Goal: Information Seeking & Learning: Learn about a topic

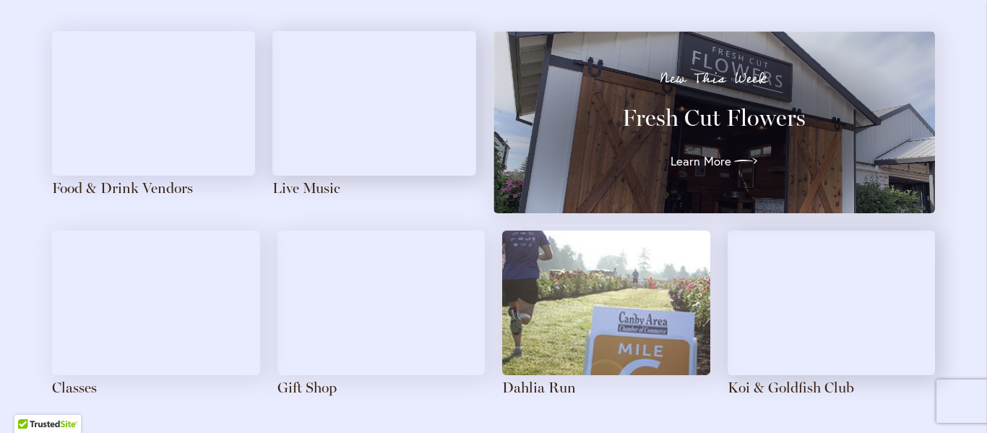
scroll to position [1691, 0]
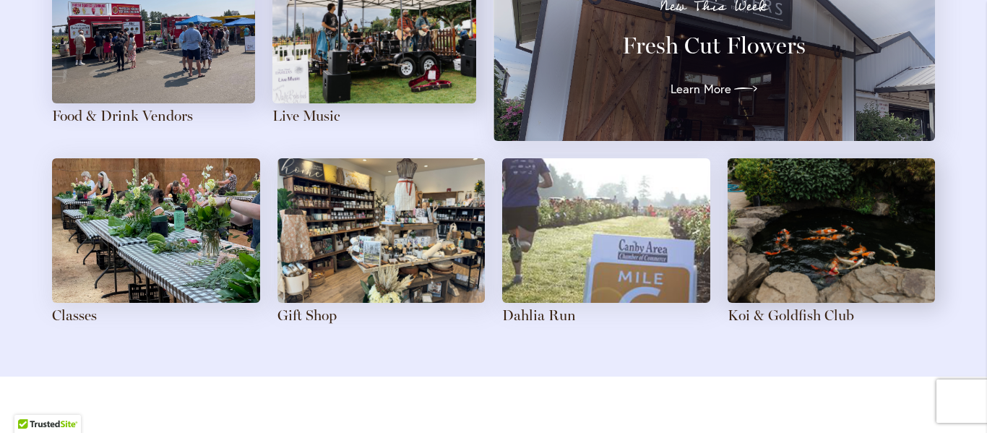
click at [391, 228] on img at bounding box center [381, 230] width 208 height 145
click at [301, 311] on link "Gift Shop" at bounding box center [306, 314] width 59 height 17
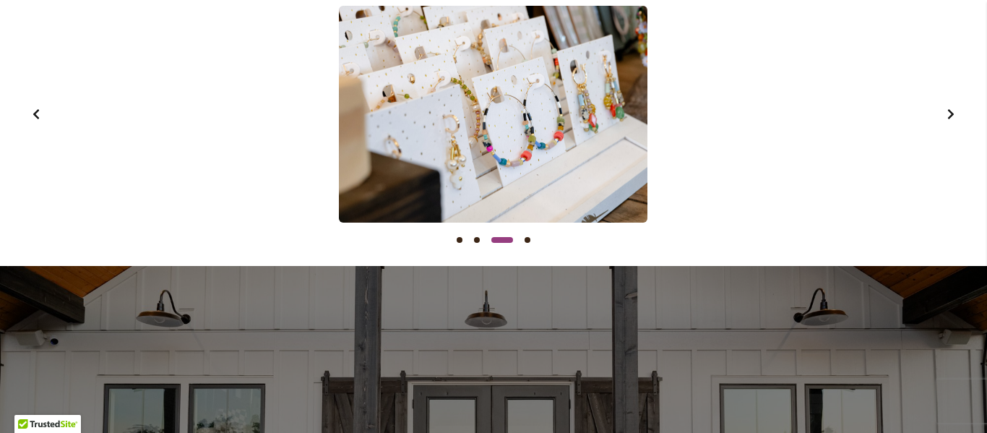
scroll to position [1329, 0]
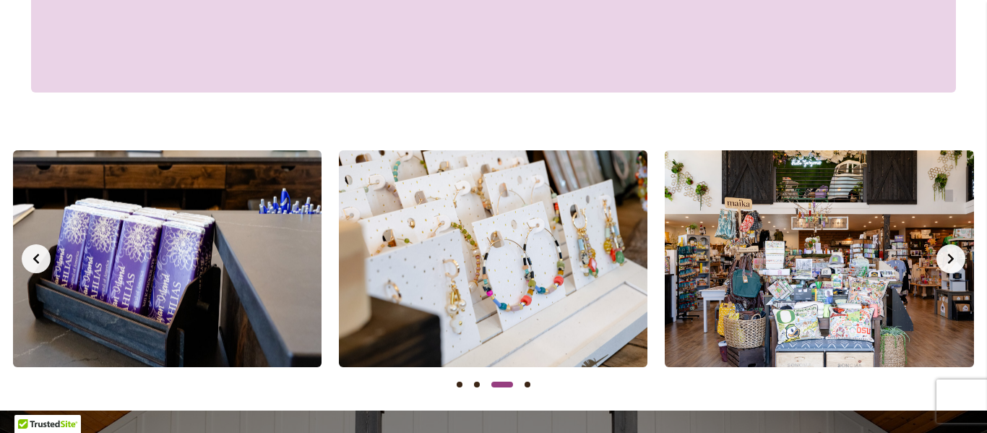
click at [30, 259] on icon "Previous slide" at bounding box center [36, 259] width 12 height 12
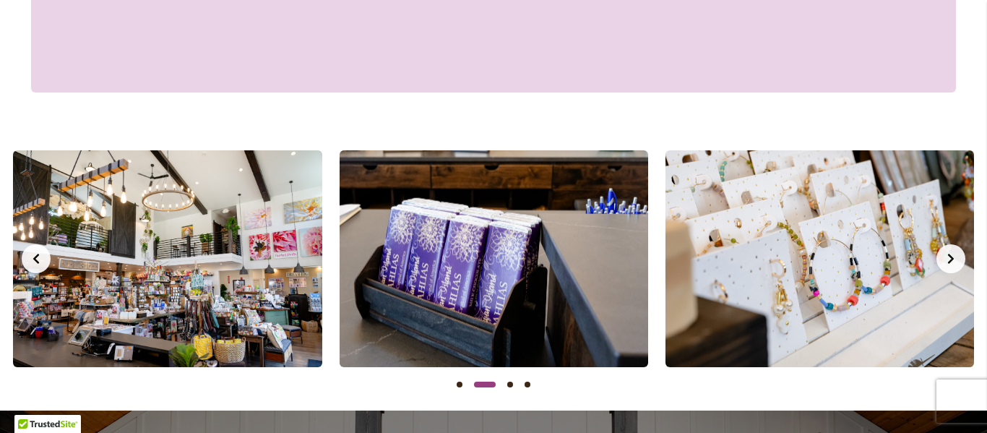
click at [30, 259] on icon "Previous slide" at bounding box center [36, 259] width 12 height 12
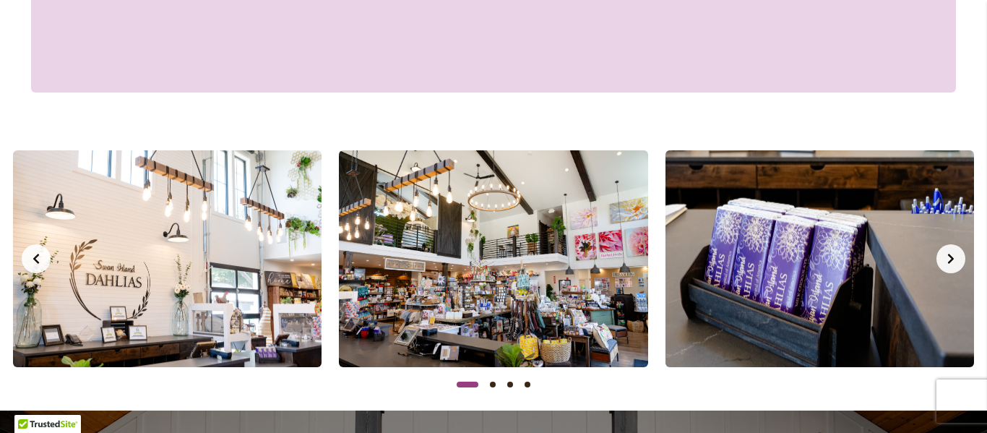
click at [30, 259] on icon "Previous slide" at bounding box center [36, 259] width 12 height 12
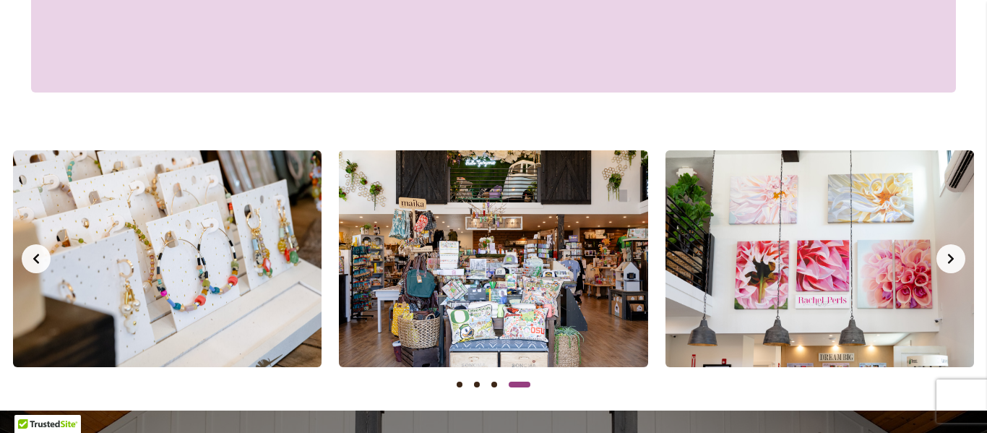
click at [30, 259] on icon "Previous slide" at bounding box center [36, 259] width 12 height 12
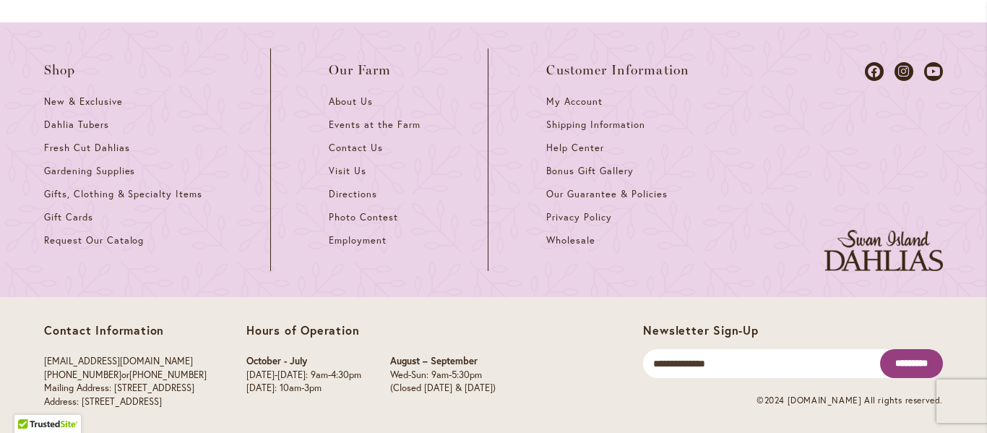
scroll to position [2422, 0]
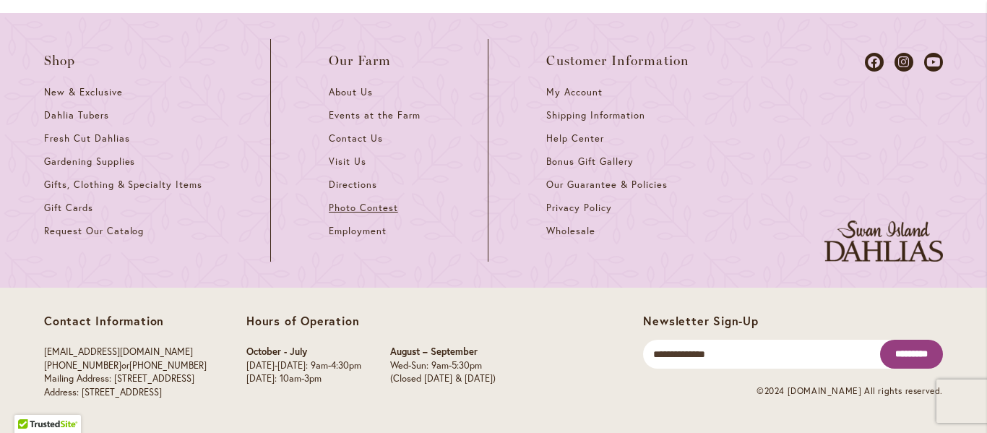
click at [367, 206] on span "Photo Contest" at bounding box center [363, 208] width 69 height 12
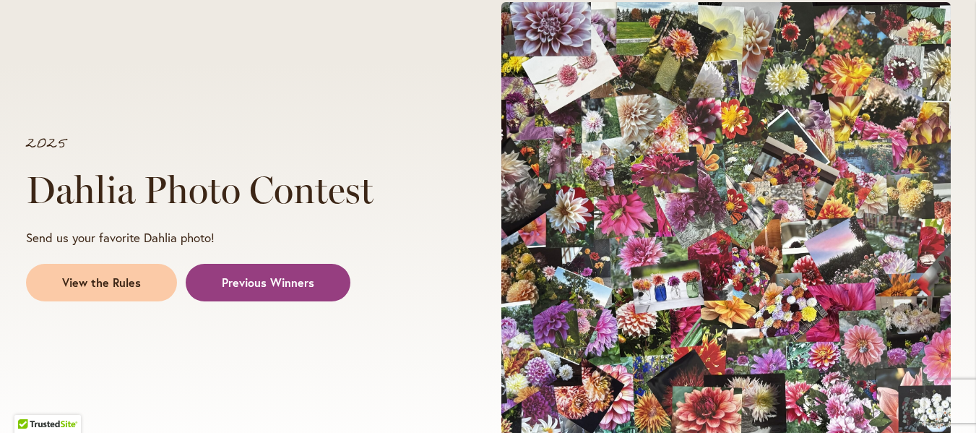
scroll to position [1373, 0]
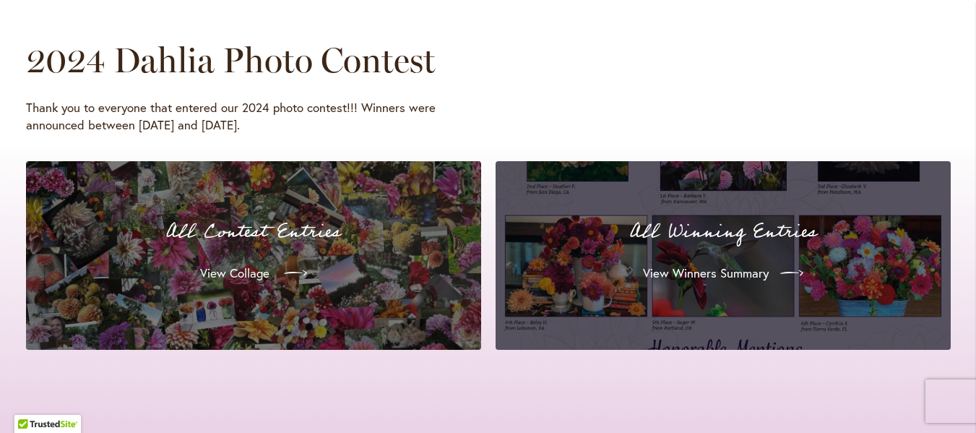
click at [235, 267] on span "View Collage" at bounding box center [234, 272] width 69 height 17
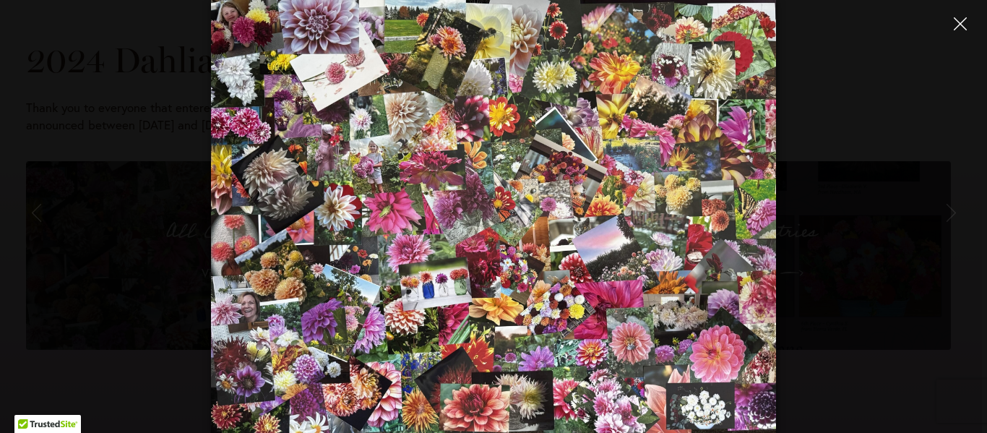
click at [952, 25] on button "Close" at bounding box center [959, 23] width 25 height 25
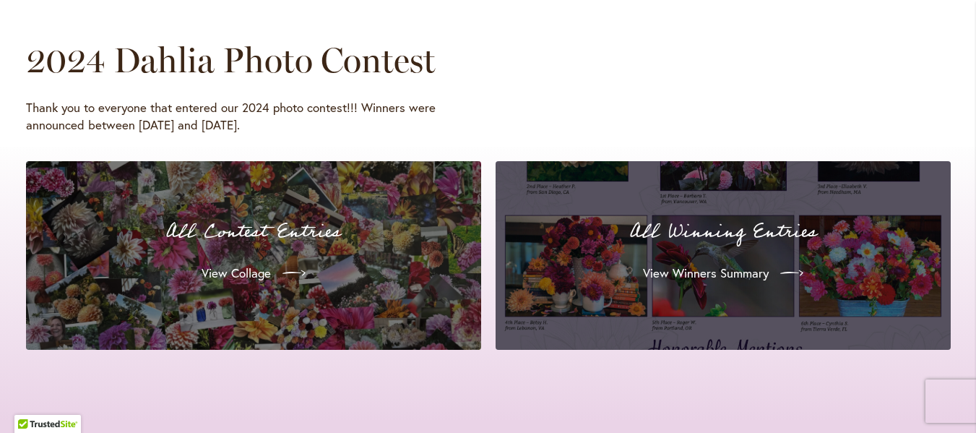
click at [767, 247] on p "All Winning Entries" at bounding box center [723, 232] width 421 height 30
click at [692, 228] on p "All Winning Entries" at bounding box center [723, 232] width 421 height 30
click at [689, 275] on span "View Winners Summary" at bounding box center [705, 272] width 126 height 17
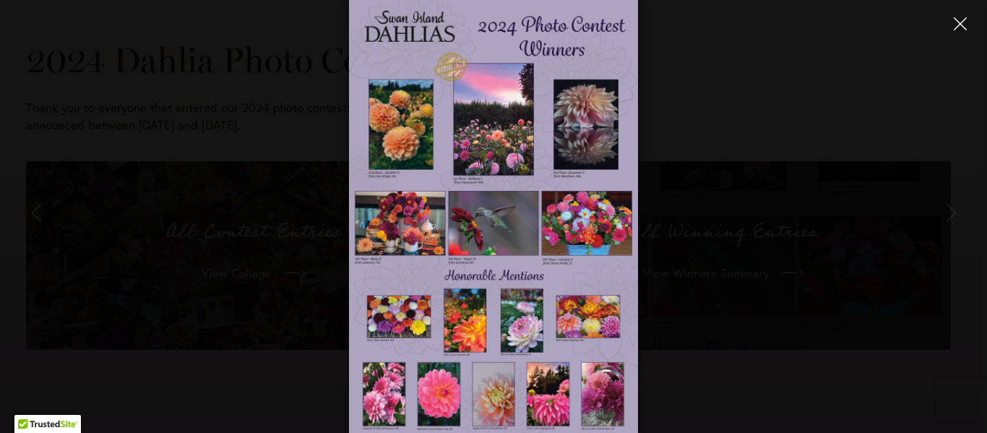
click at [969, 30] on button "Close" at bounding box center [959, 23] width 25 height 25
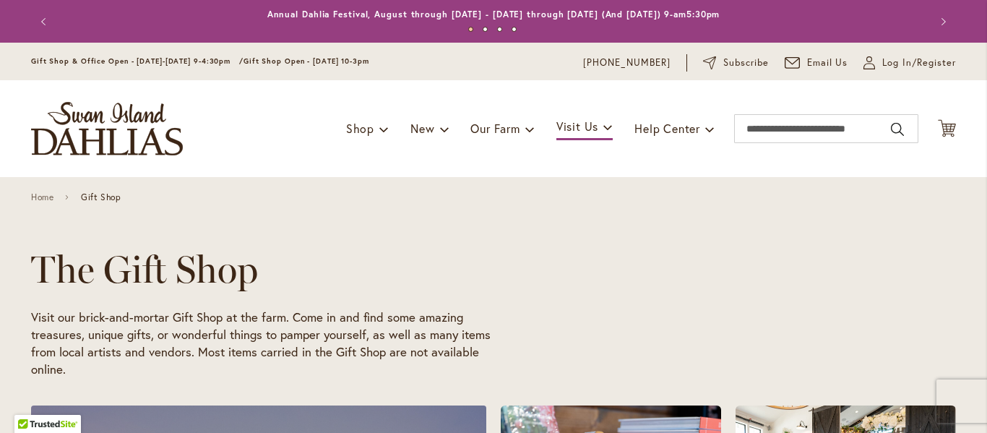
scroll to position [0, 653]
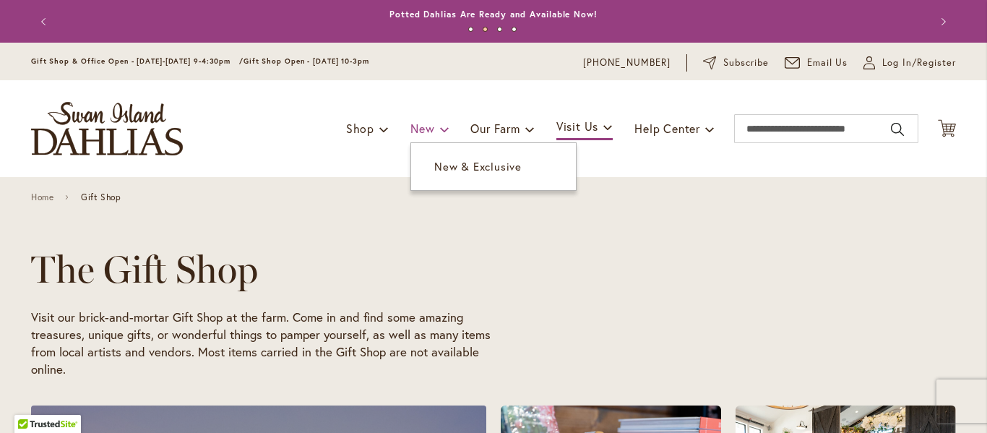
click at [428, 134] on span "New" at bounding box center [422, 128] width 24 height 15
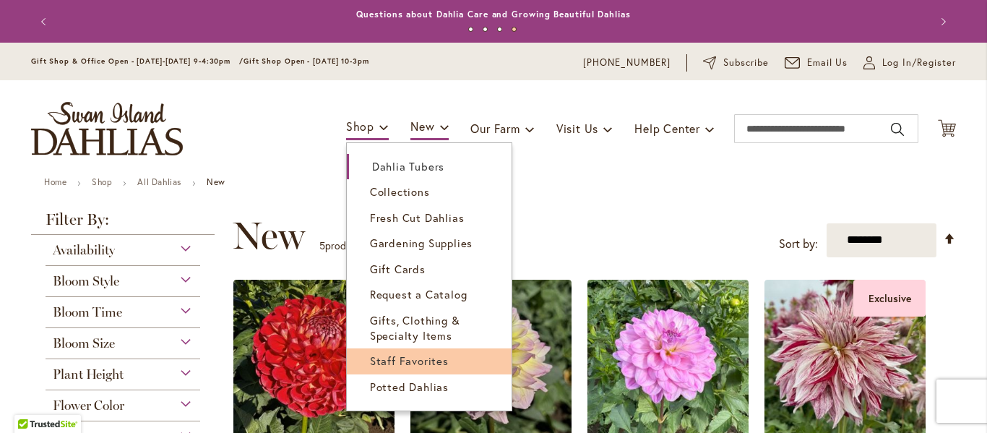
click at [436, 360] on span "Staff Favorites" at bounding box center [409, 360] width 79 height 14
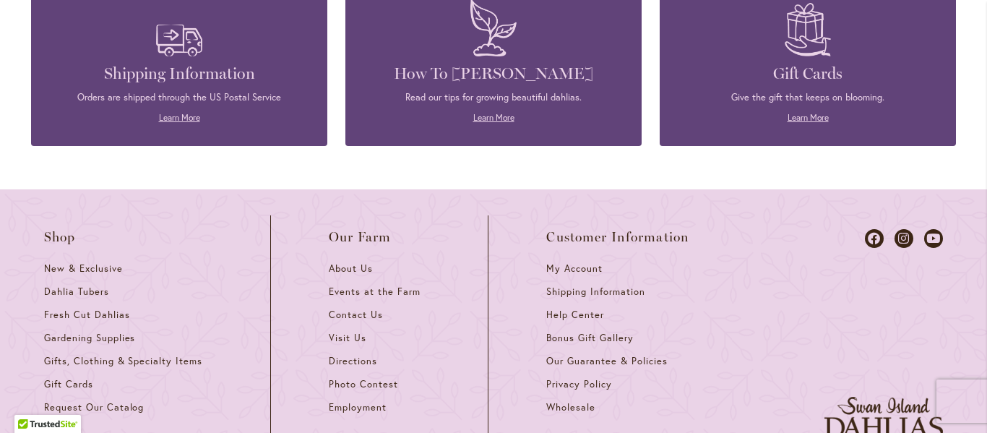
scroll to position [1762, 0]
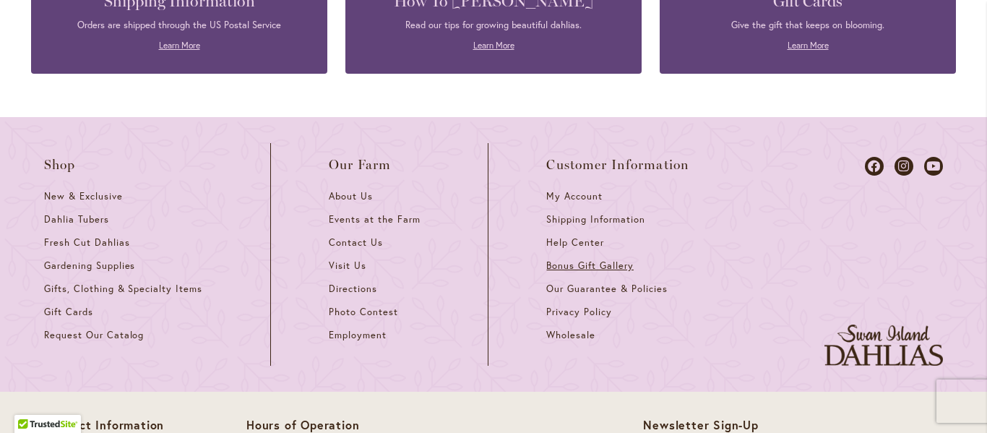
click at [582, 266] on span "Bonus Gift Gallery" at bounding box center [589, 265] width 87 height 12
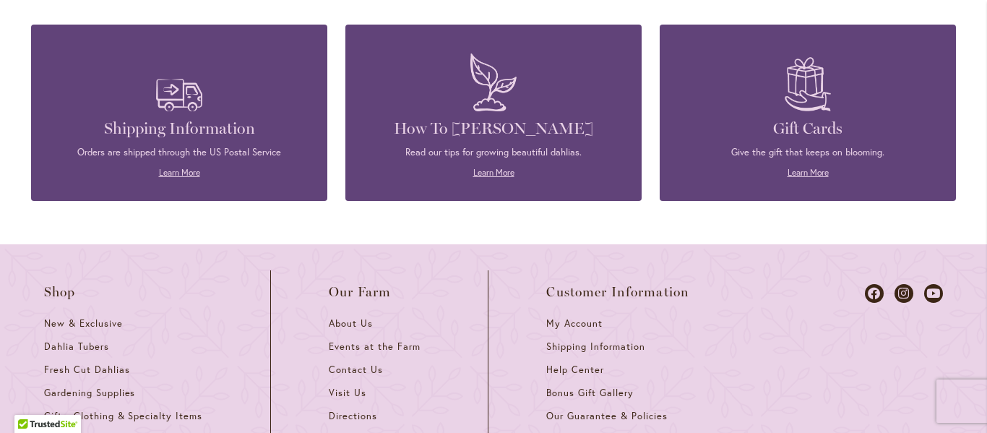
scroll to position [2774, 0]
